Goal: Task Accomplishment & Management: Manage account settings

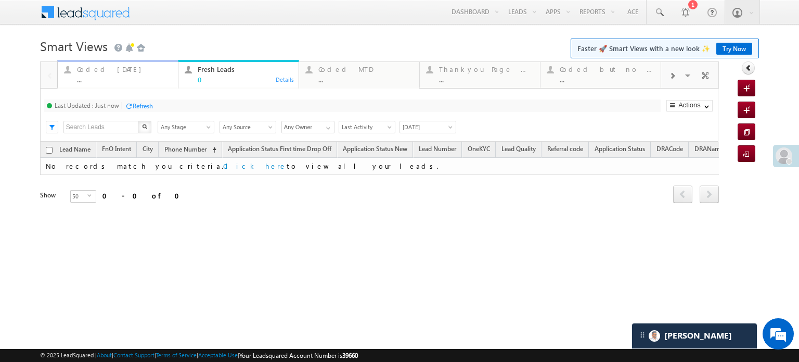
click at [80, 74] on div "Coded Today ..." at bounding box center [124, 73] width 95 height 20
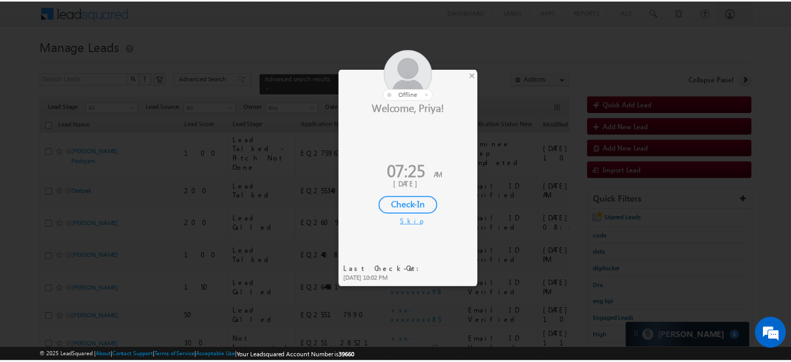
scroll to position [210, 0]
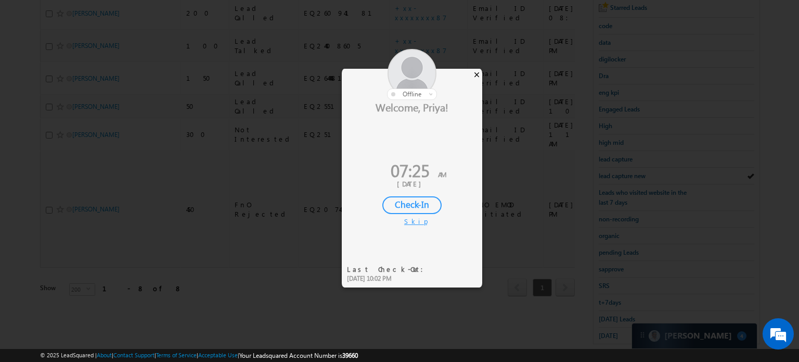
click at [478, 74] on div "×" at bounding box center [476, 74] width 11 height 11
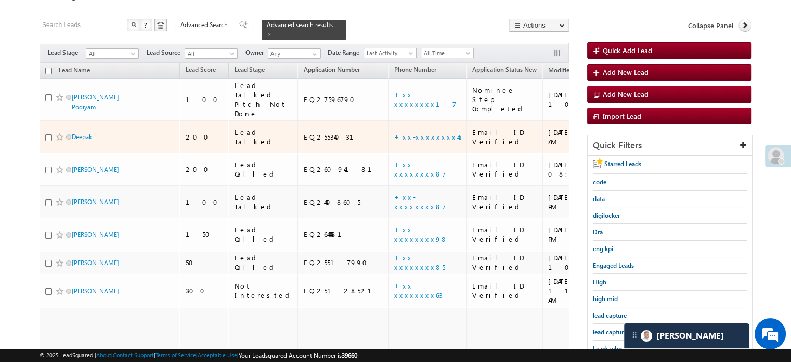
scroll to position [0, 0]
